Goal: Obtain resource: Download file/media

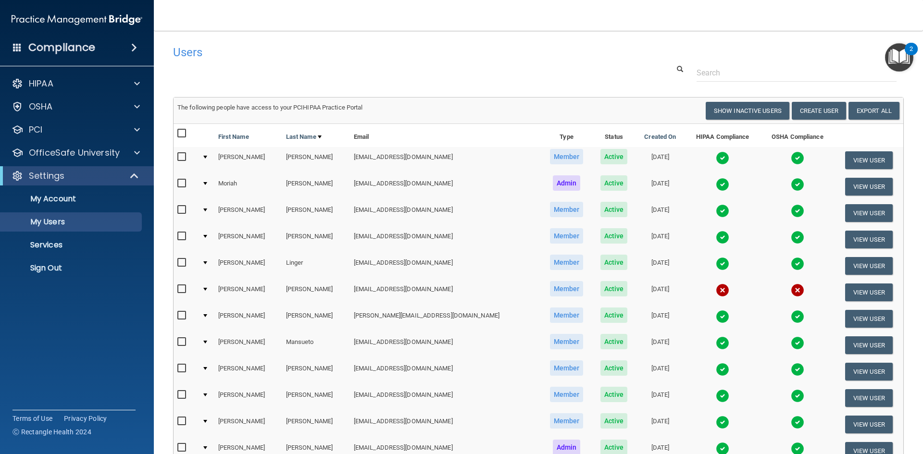
select select "20"
click at [208, 287] on td at bounding box center [206, 292] width 16 height 26
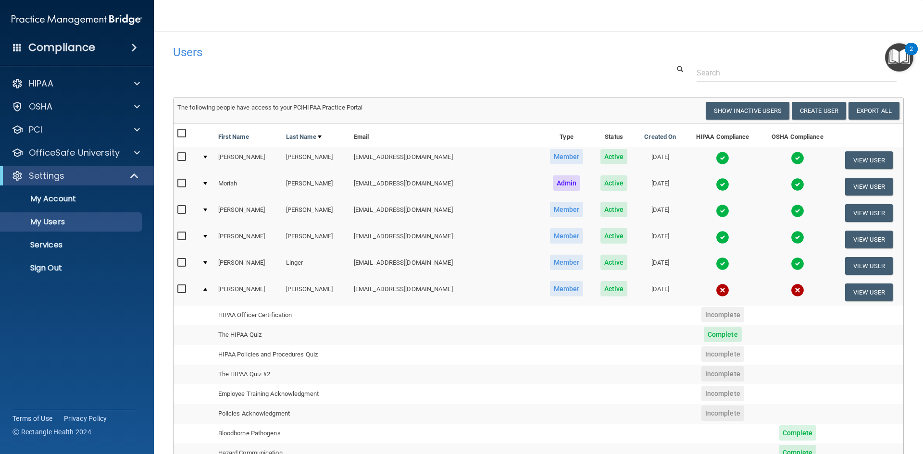
click at [203, 292] on td at bounding box center [206, 292] width 16 height 26
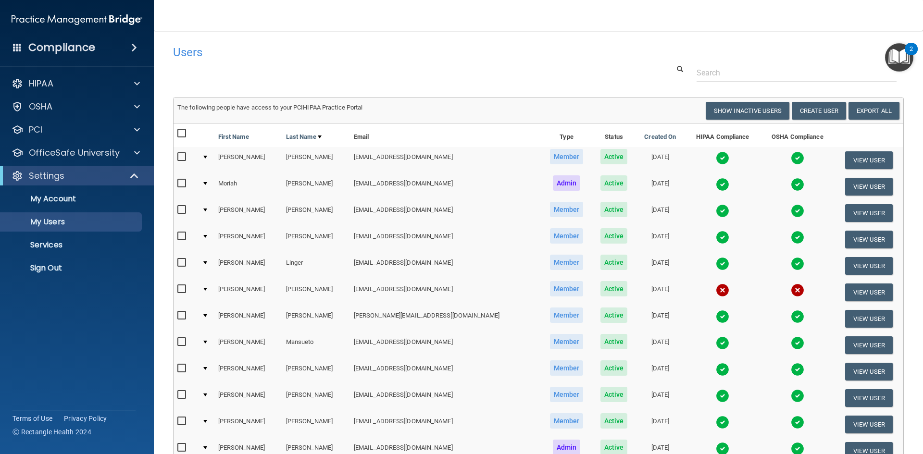
click at [206, 288] on td at bounding box center [206, 292] width 16 height 26
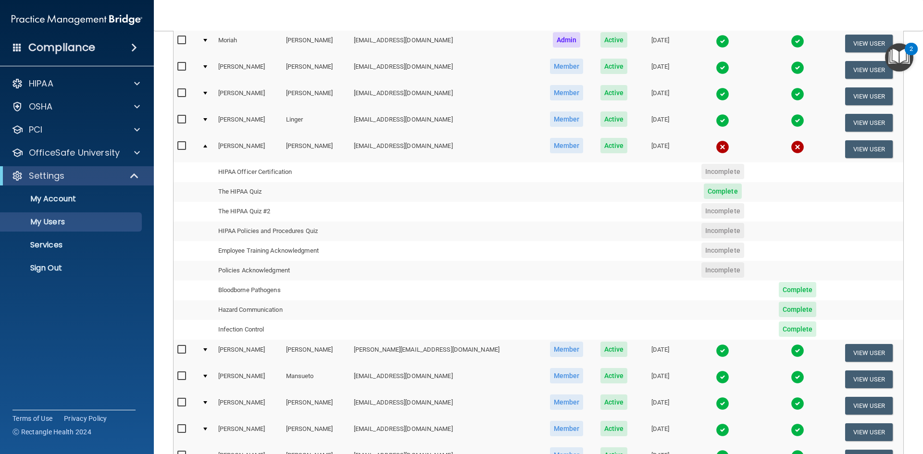
scroll to position [144, 0]
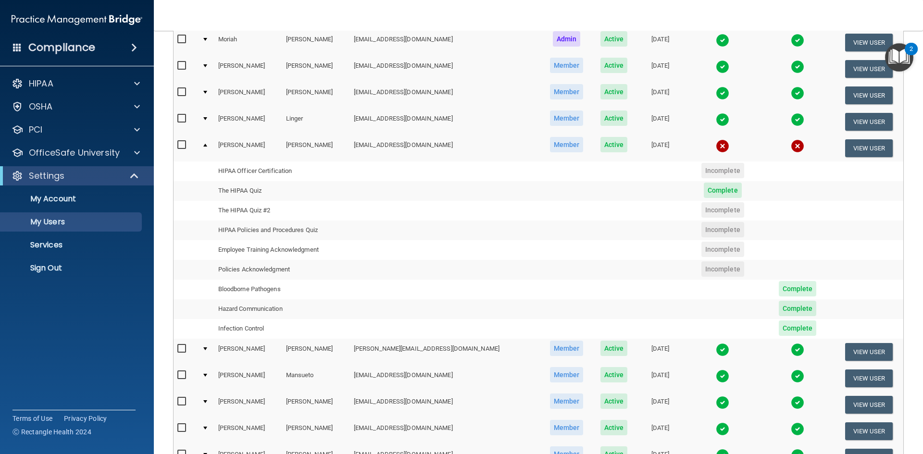
click at [783, 286] on span "Complete" at bounding box center [798, 288] width 38 height 15
click at [859, 145] on button "View User" at bounding box center [869, 148] width 48 height 18
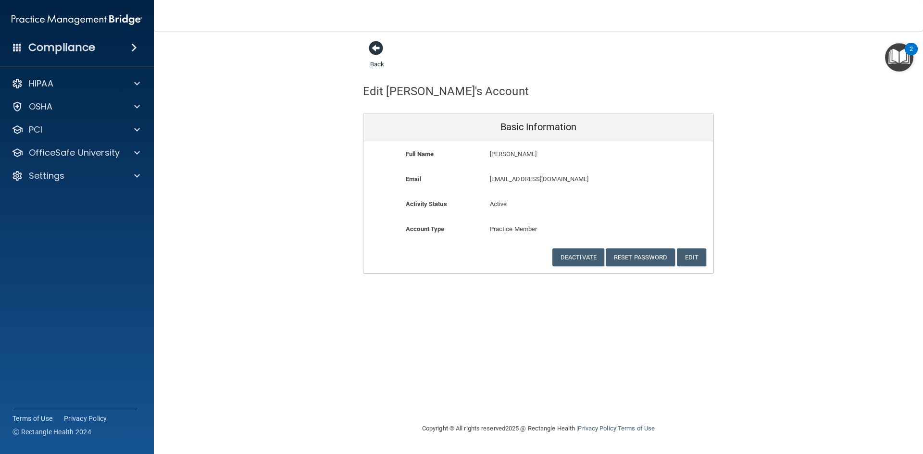
click at [373, 49] on span at bounding box center [376, 48] width 14 height 14
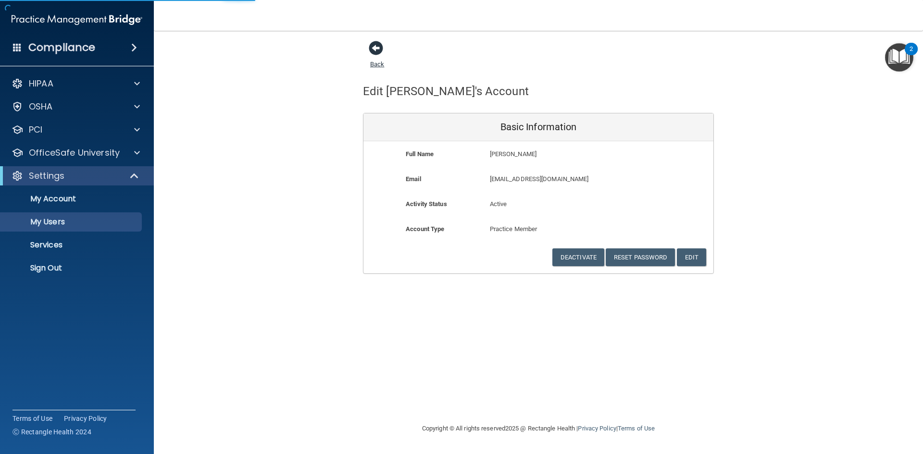
select select "20"
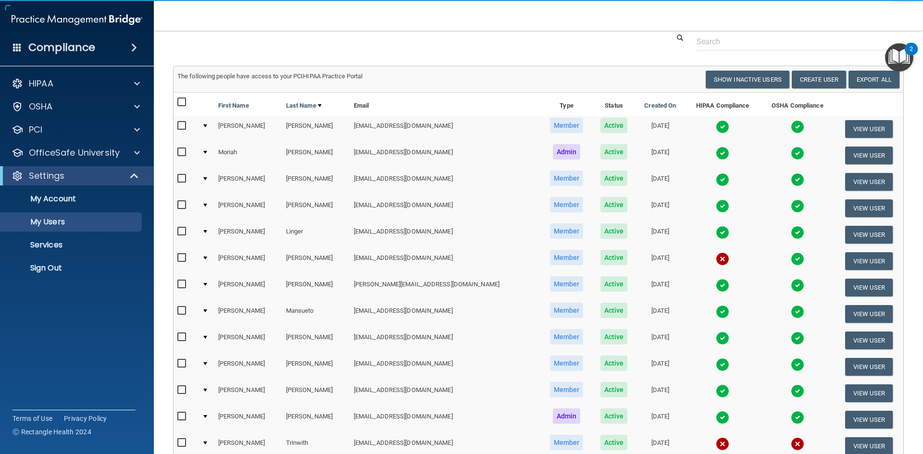
scroll to position [48, 0]
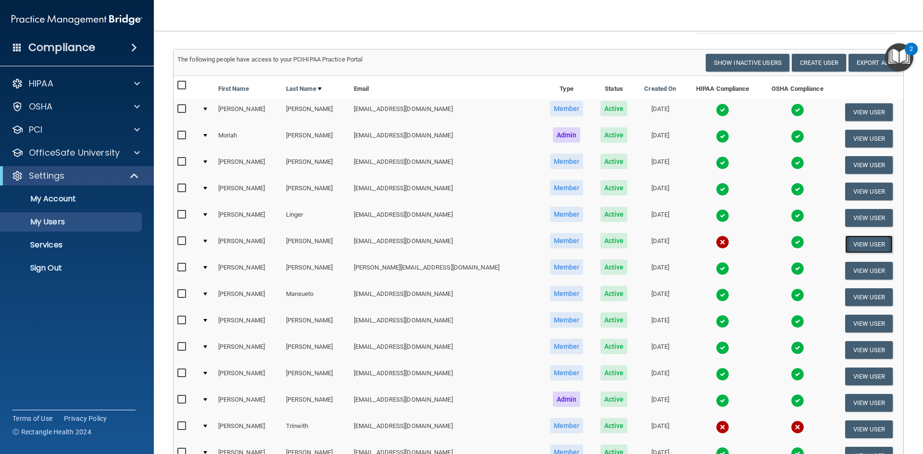
click at [867, 244] on button "View User" at bounding box center [869, 245] width 48 height 18
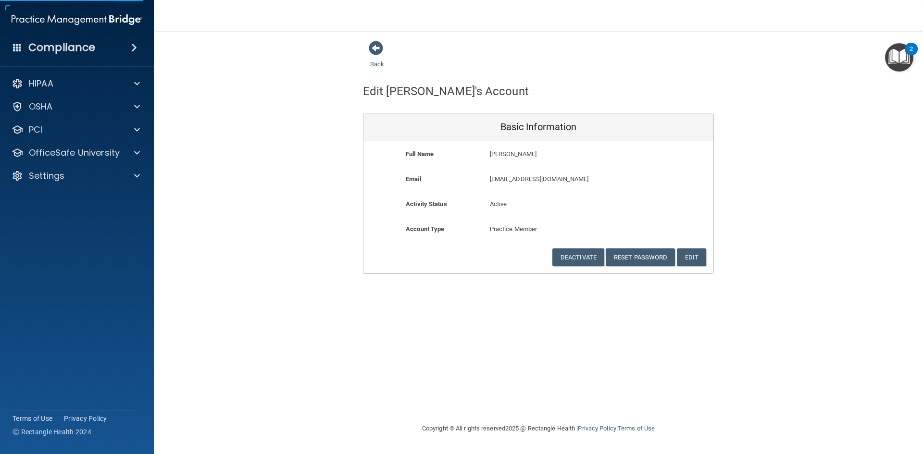
click at [368, 52] on div "Back" at bounding box center [392, 55] width 59 height 30
click at [377, 48] on span at bounding box center [376, 48] width 14 height 14
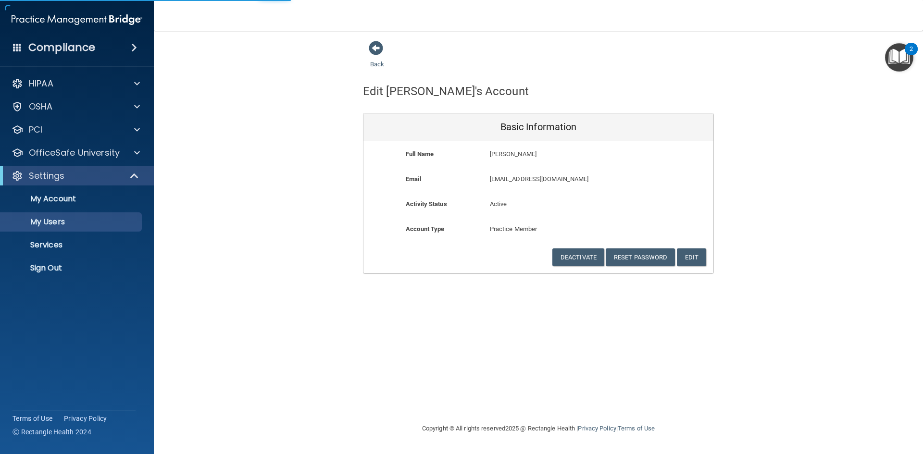
select select "20"
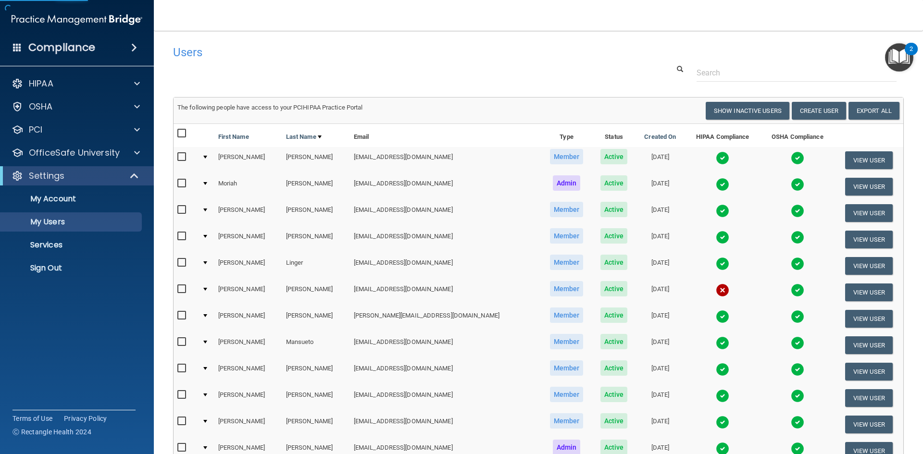
click at [791, 288] on img at bounding box center [797, 290] width 13 height 13
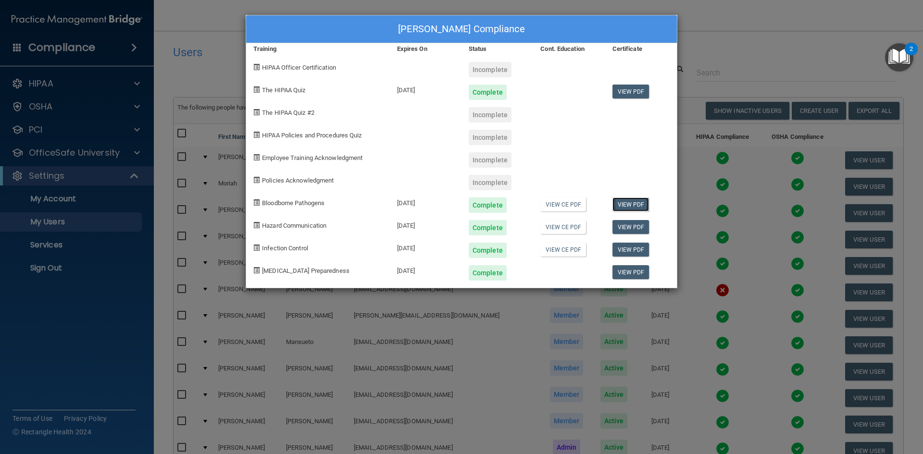
click at [619, 205] on link "View PDF" at bounding box center [630, 205] width 37 height 14
click at [641, 224] on link "View PDF" at bounding box center [630, 227] width 37 height 14
click at [642, 247] on link "View PDF" at bounding box center [630, 250] width 37 height 14
click at [631, 268] on link "View PDF" at bounding box center [630, 272] width 37 height 14
click at [623, 89] on link "View PDF" at bounding box center [630, 92] width 37 height 14
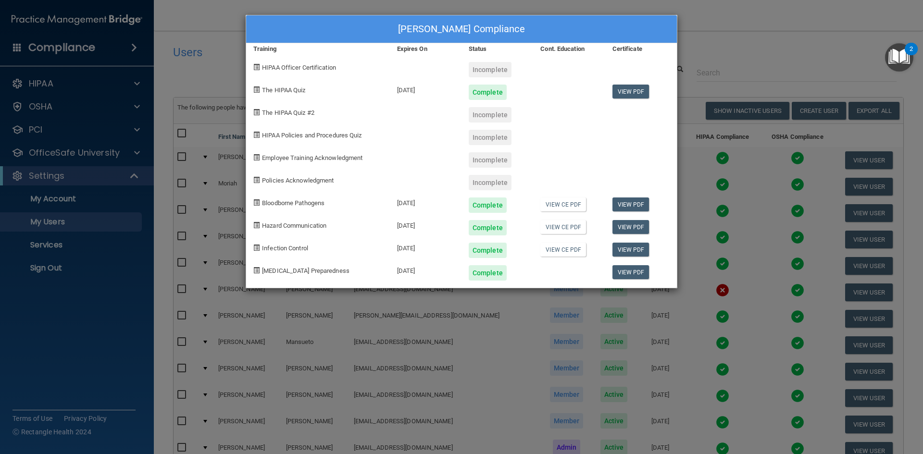
click at [717, 48] on div "[PERSON_NAME] Compliance Training Expires On Status Cont. Education Certificate…" at bounding box center [461, 227] width 923 height 454
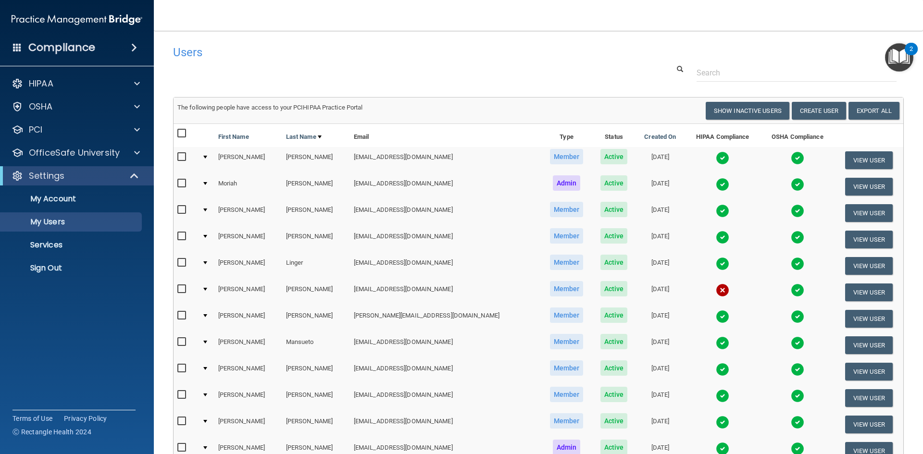
click at [716, 292] on img at bounding box center [722, 290] width 13 height 13
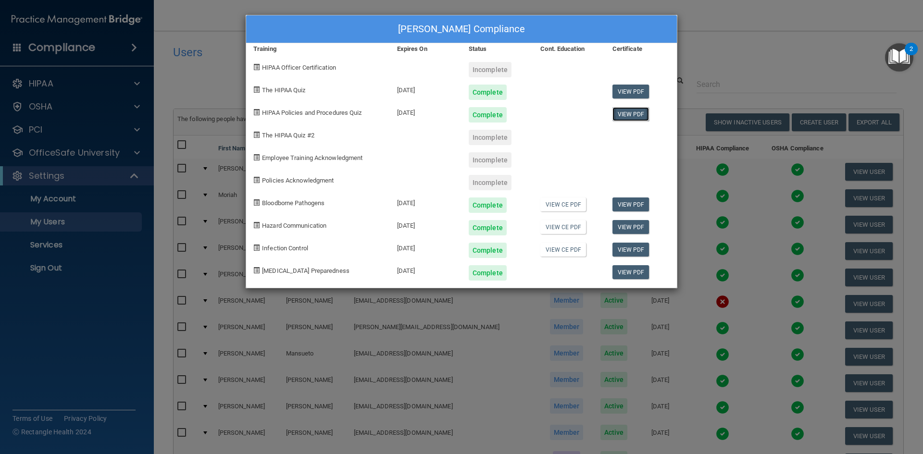
click at [624, 113] on link "View PDF" at bounding box center [630, 114] width 37 height 14
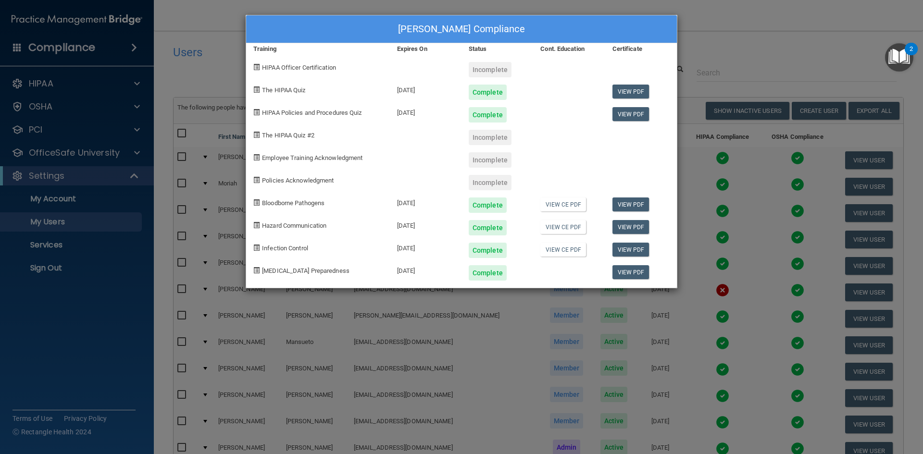
click at [214, 42] on div "[PERSON_NAME] Compliance Training Expires On Status Cont. Education Certificate…" at bounding box center [461, 227] width 923 height 454
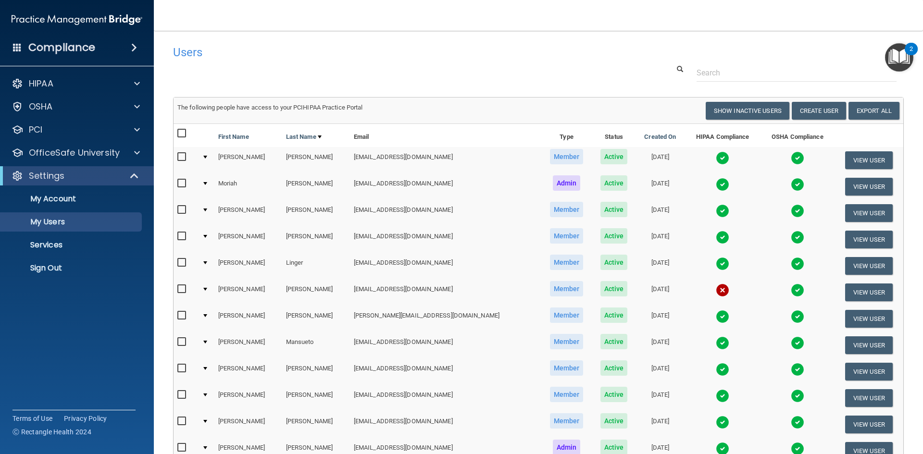
click at [716, 288] on img at bounding box center [722, 290] width 13 height 13
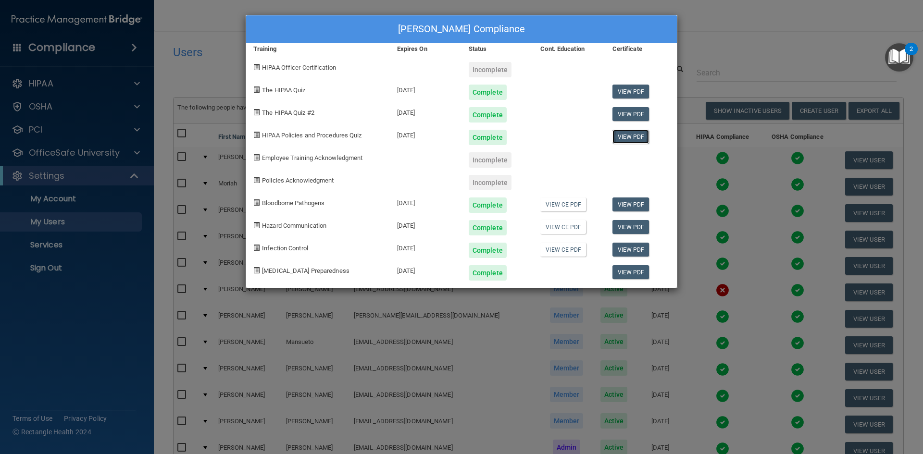
click at [626, 134] on link "View PDF" at bounding box center [630, 137] width 37 height 14
click at [777, 60] on div "[PERSON_NAME] Compliance Training Expires On Status Cont. Education Certificate…" at bounding box center [461, 227] width 923 height 454
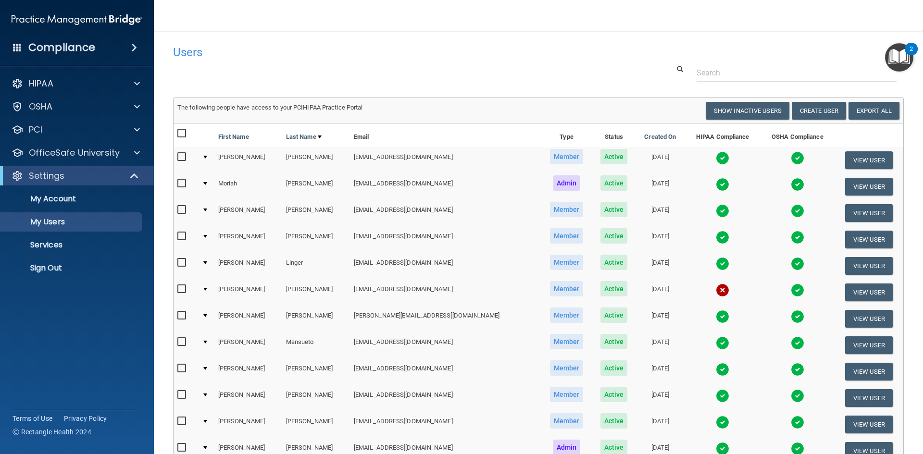
click at [716, 290] on img at bounding box center [722, 290] width 13 height 13
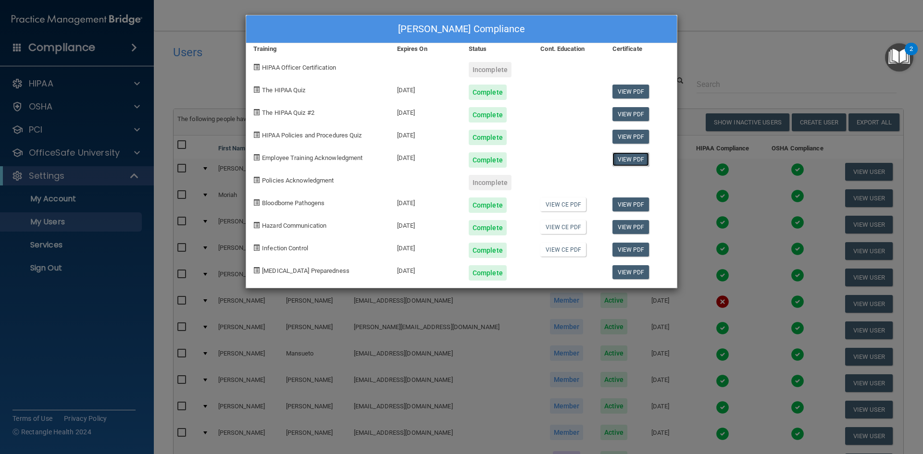
click at [630, 160] on link "View PDF" at bounding box center [630, 159] width 37 height 14
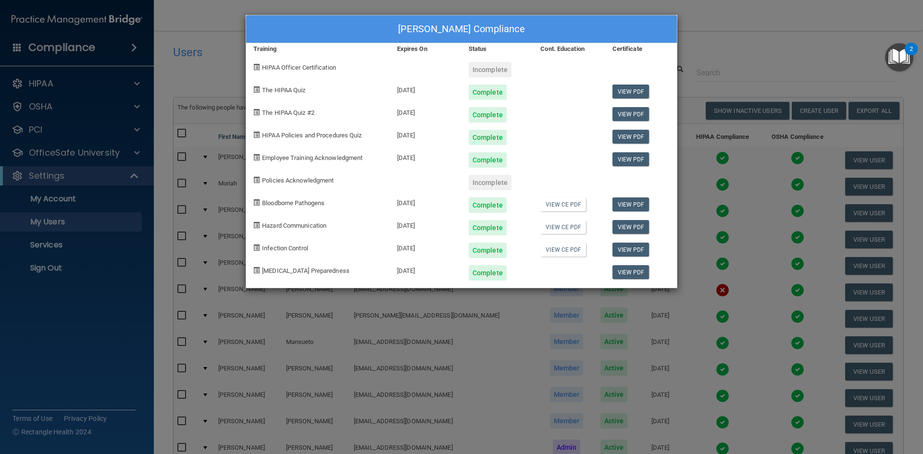
click at [708, 69] on div "[PERSON_NAME] Compliance Training Expires On Status Cont. Education Certificate…" at bounding box center [461, 227] width 923 height 454
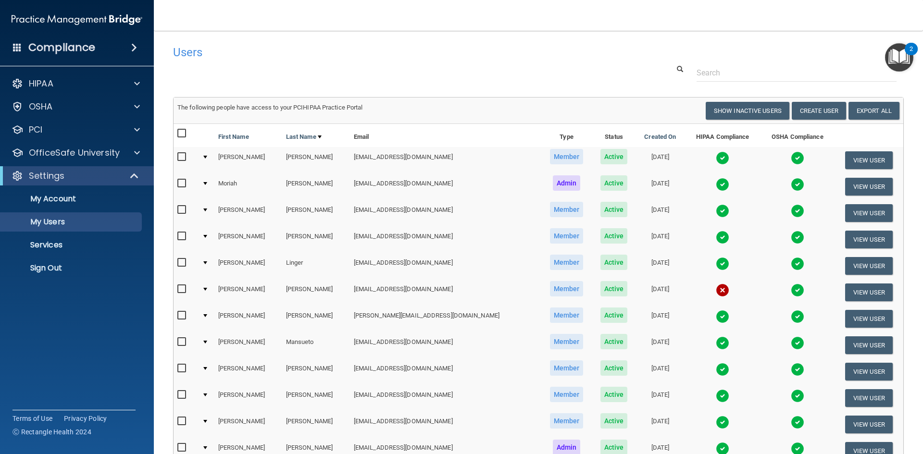
click at [716, 293] on img at bounding box center [722, 290] width 13 height 13
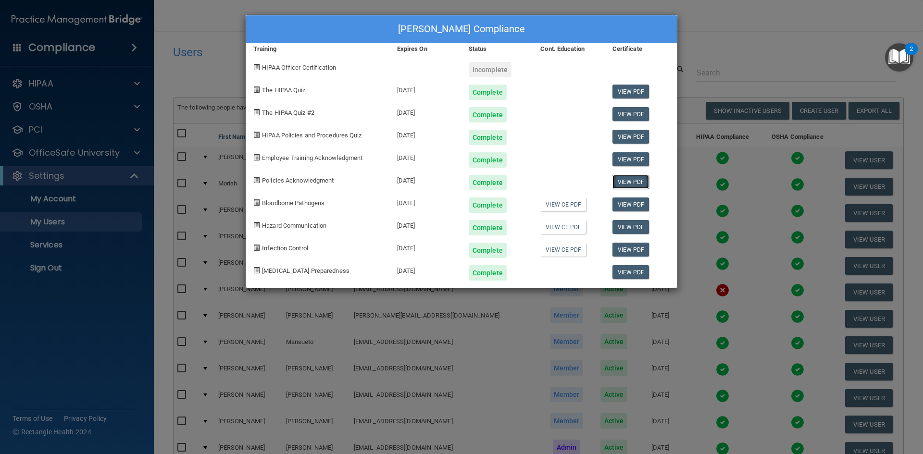
click at [635, 181] on link "View PDF" at bounding box center [630, 182] width 37 height 14
click at [745, 33] on div "[PERSON_NAME] Compliance Training Expires On Status Cont. Education Certificate…" at bounding box center [461, 227] width 923 height 454
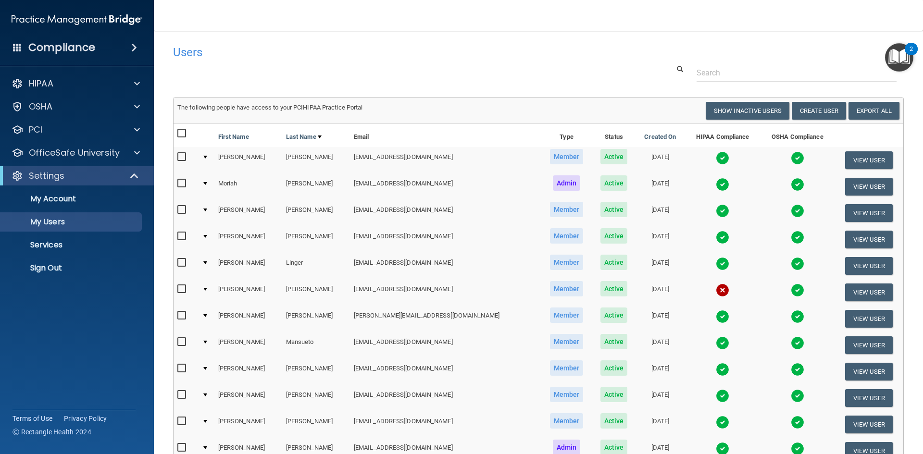
click at [716, 288] on img at bounding box center [722, 290] width 13 height 13
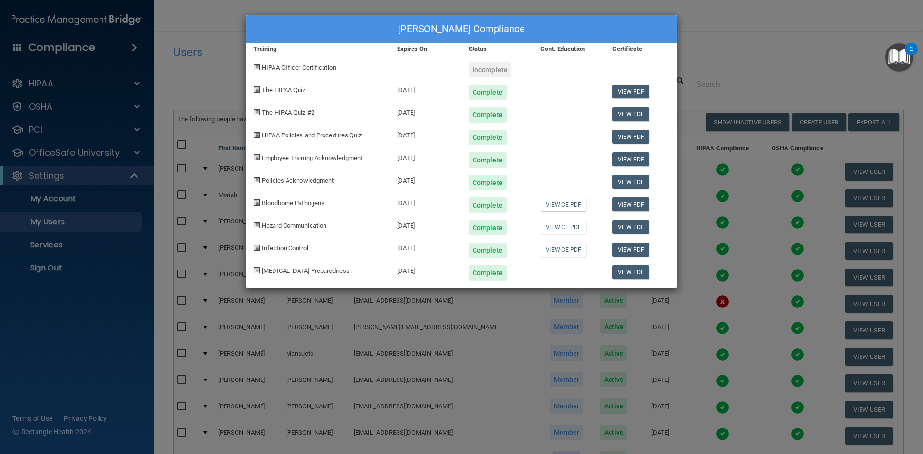
click at [698, 82] on div "[PERSON_NAME] Compliance Training Expires On Status Cont. Education Certificate…" at bounding box center [461, 227] width 923 height 454
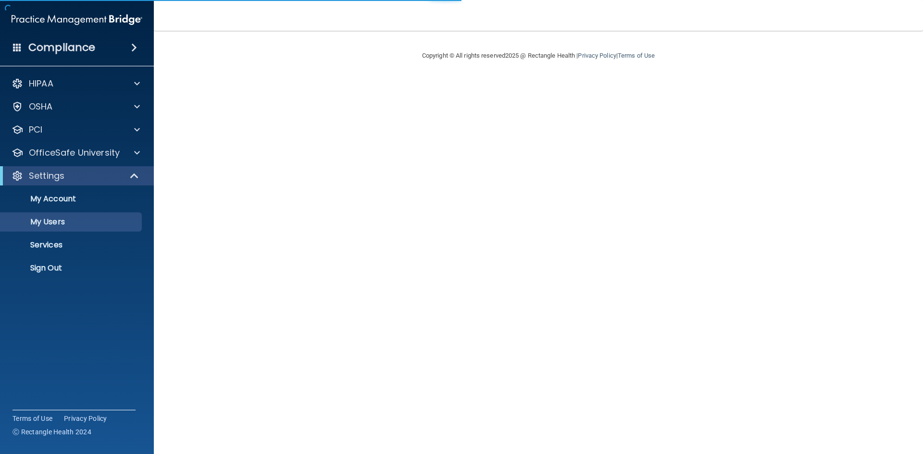
select select "20"
